Goal: Task Accomplishment & Management: Complete application form

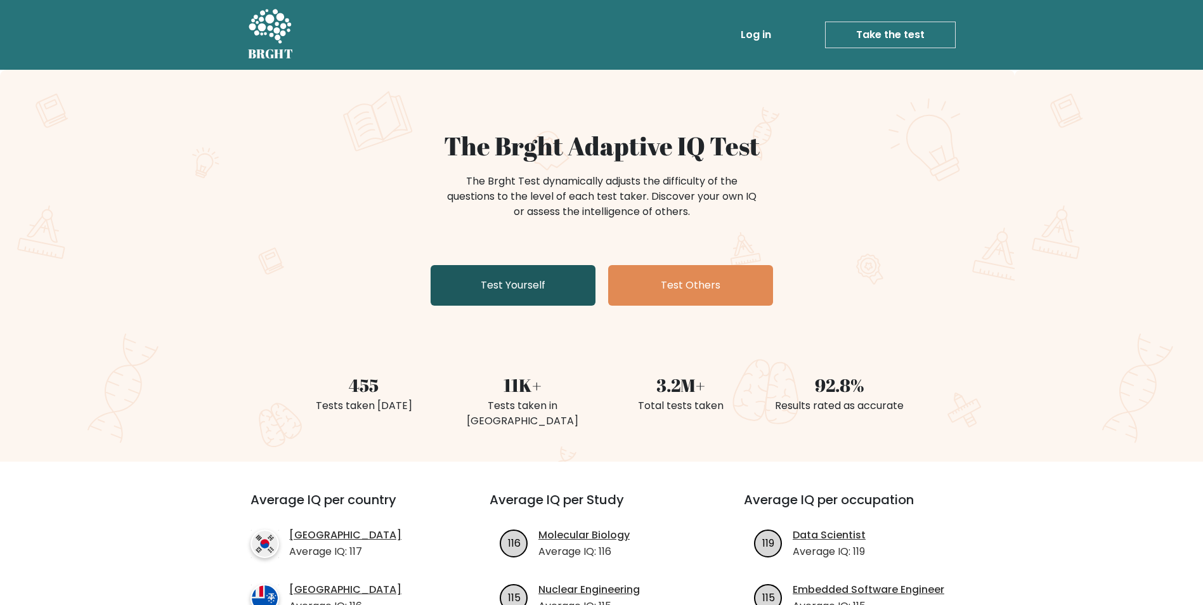
drag, startPoint x: 0, startPoint y: 0, endPoint x: 472, endPoint y: 301, distance: 559.9
click at [472, 301] on link "Test Yourself" at bounding box center [513, 285] width 165 height 41
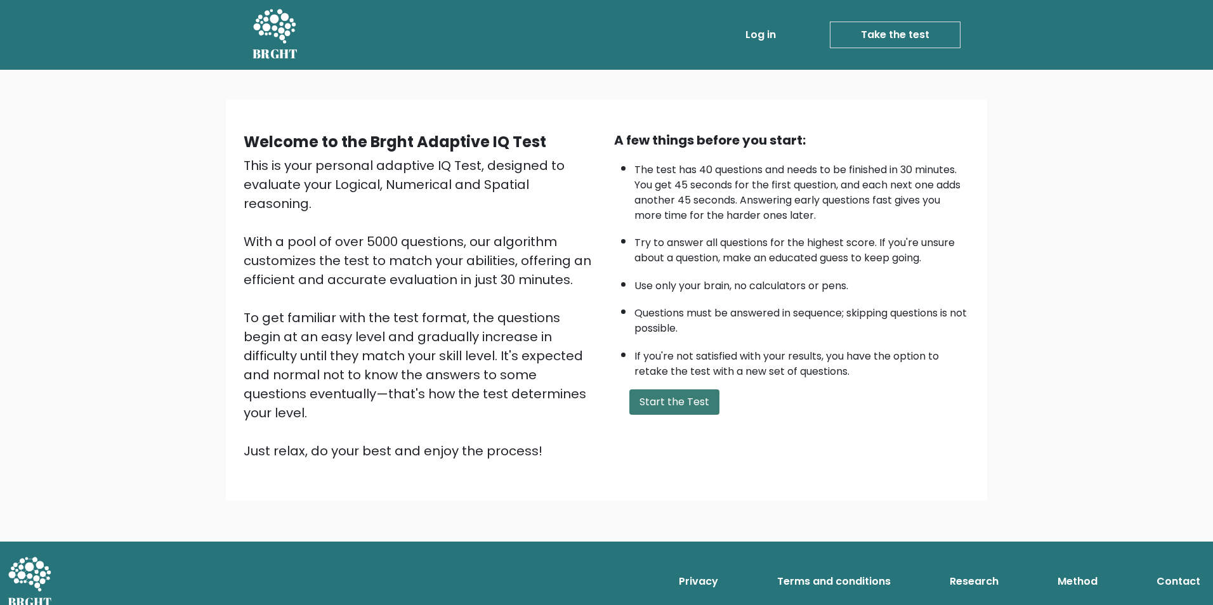
click at [637, 405] on button "Start the Test" at bounding box center [674, 401] width 90 height 25
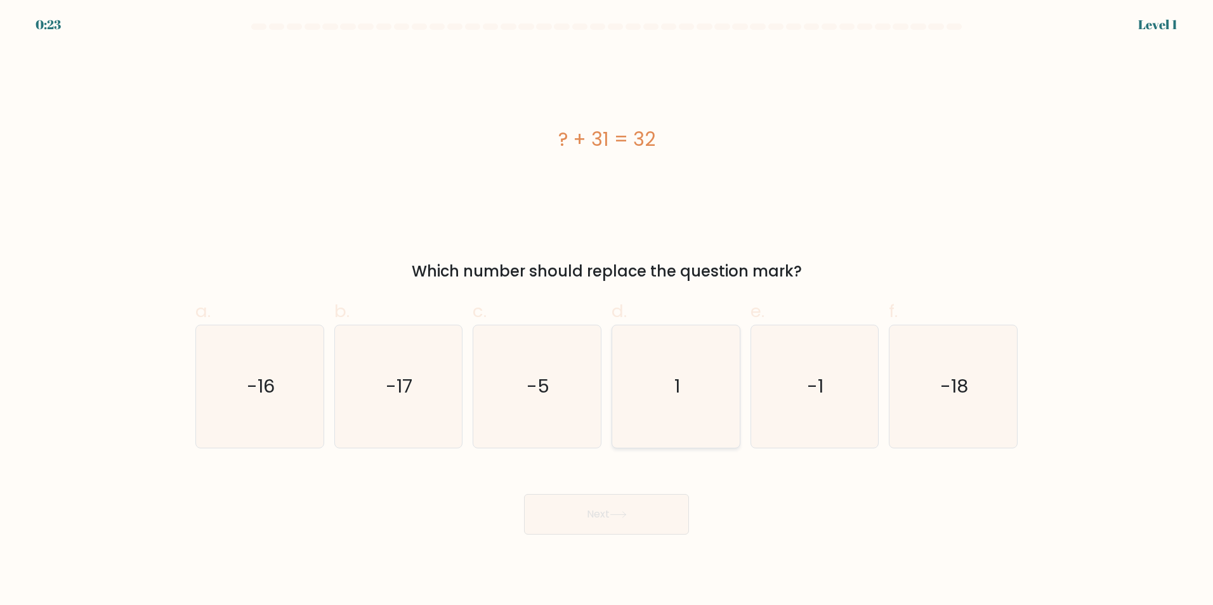
click at [669, 381] on icon "1" at bounding box center [676, 386] width 122 height 122
click at [607, 311] on input "d. 1" at bounding box center [606, 307] width 1 height 8
radio input "true"
click at [676, 519] on button "Next" at bounding box center [606, 514] width 165 height 41
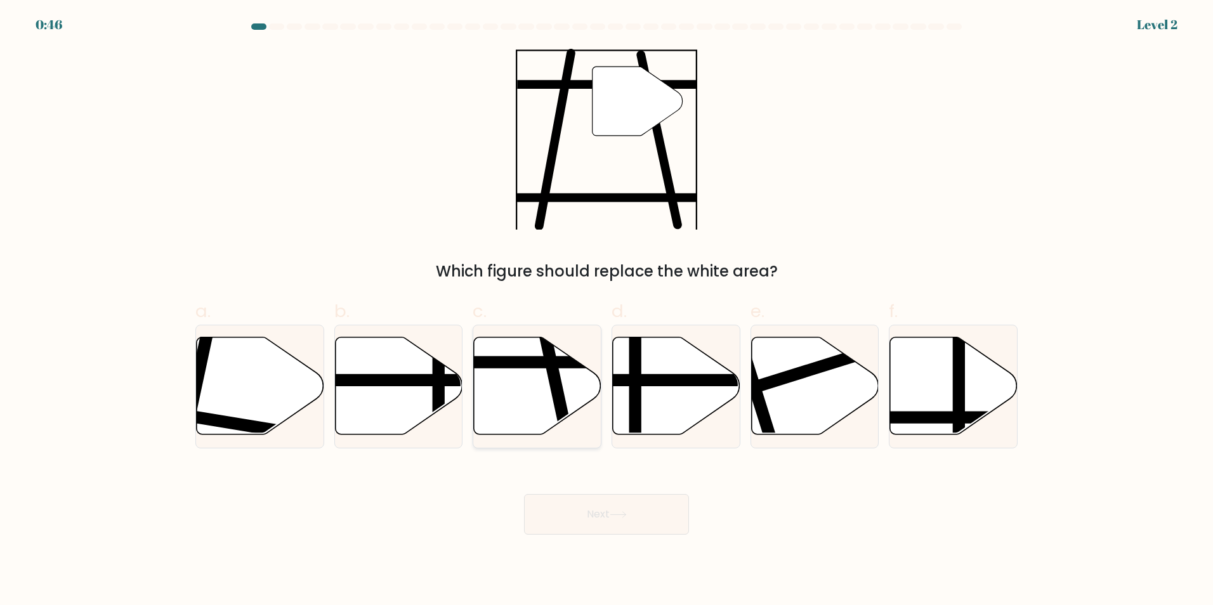
click at [552, 391] on line at bounding box center [568, 440] width 52 height 240
click at [606, 311] on input "c." at bounding box center [606, 307] width 1 height 8
radio input "true"
click at [618, 523] on button "Next" at bounding box center [606, 514] width 165 height 41
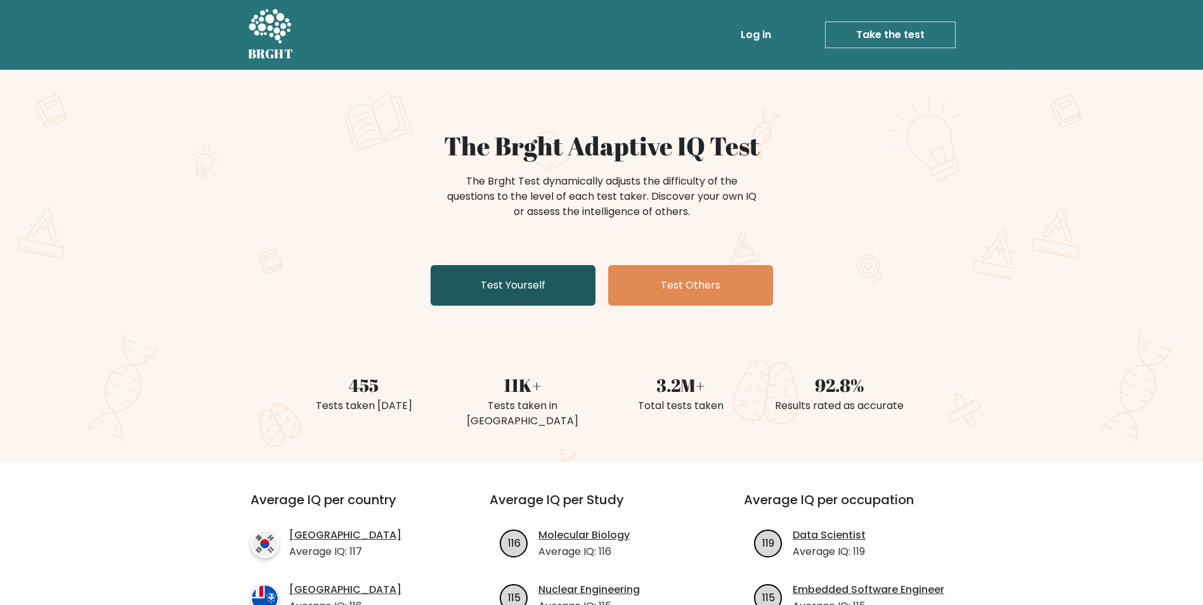
click at [506, 303] on link "Test Yourself" at bounding box center [513, 285] width 165 height 41
click at [470, 277] on link "Test Yourself" at bounding box center [513, 285] width 165 height 41
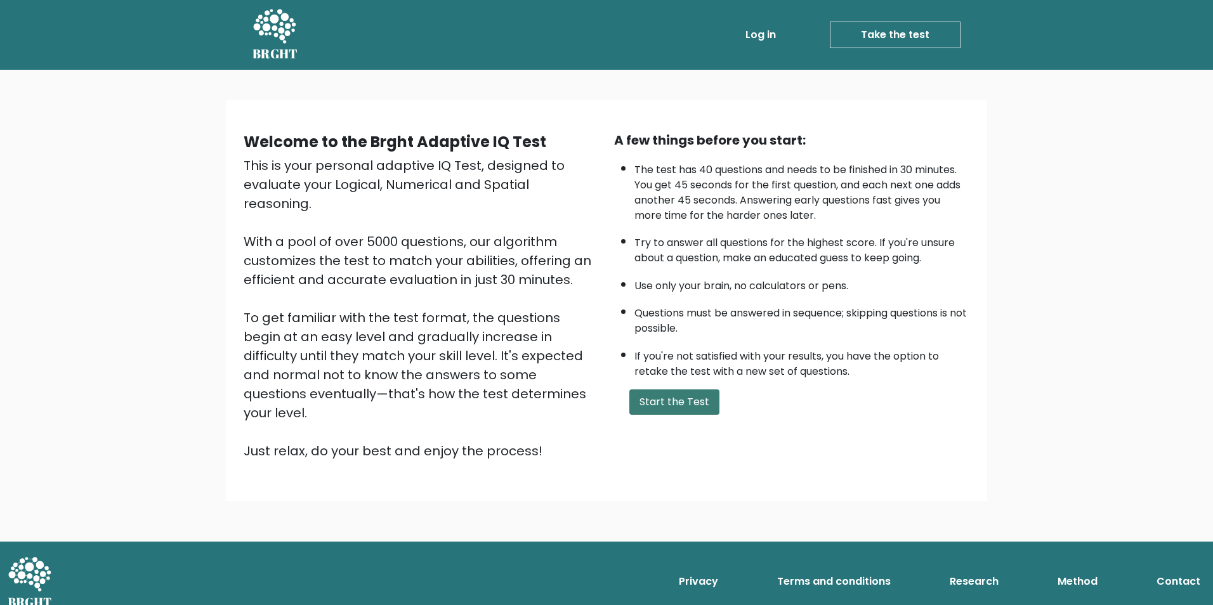
click at [676, 402] on button "Start the Test" at bounding box center [674, 401] width 90 height 25
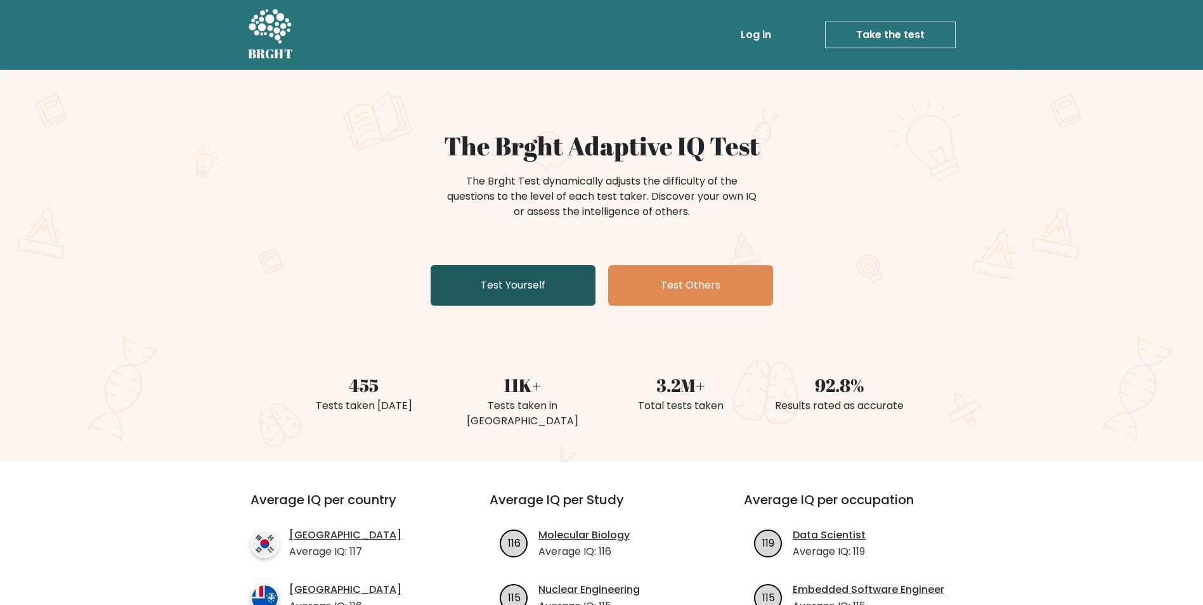
click at [459, 304] on link "Test Yourself" at bounding box center [513, 285] width 165 height 41
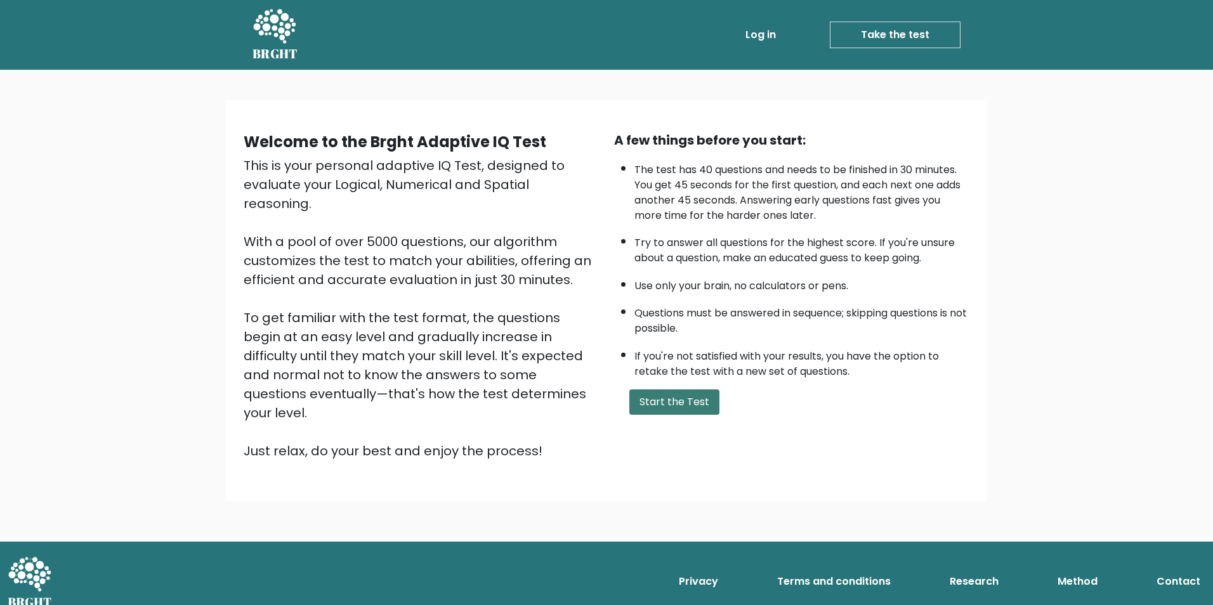
click at [634, 401] on button "Start the Test" at bounding box center [674, 401] width 90 height 25
